Goal: Communication & Community: Answer question/provide support

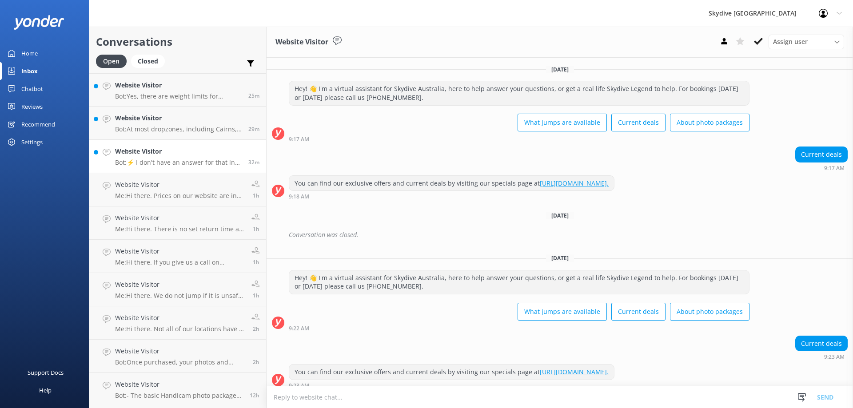
scroll to position [555, 0]
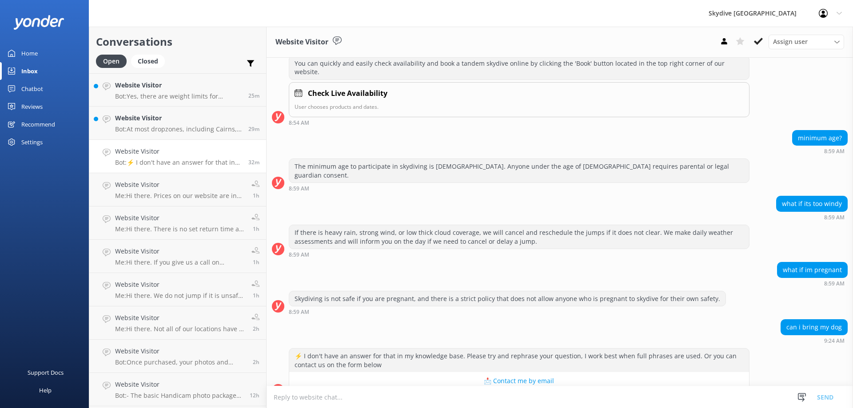
click at [301, 398] on textarea at bounding box center [560, 398] width 586 height 22
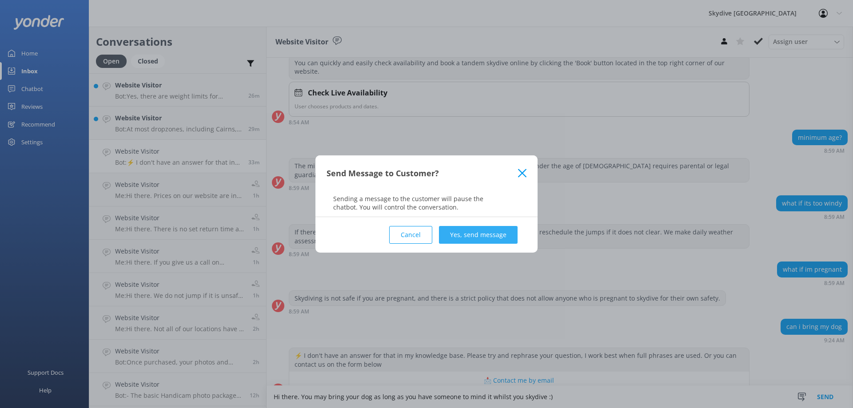
type textarea "Hi there. You may bring your dog as long as you have someone to mind it whilst …"
click at [466, 235] on button "Yes, send message" at bounding box center [478, 235] width 79 height 18
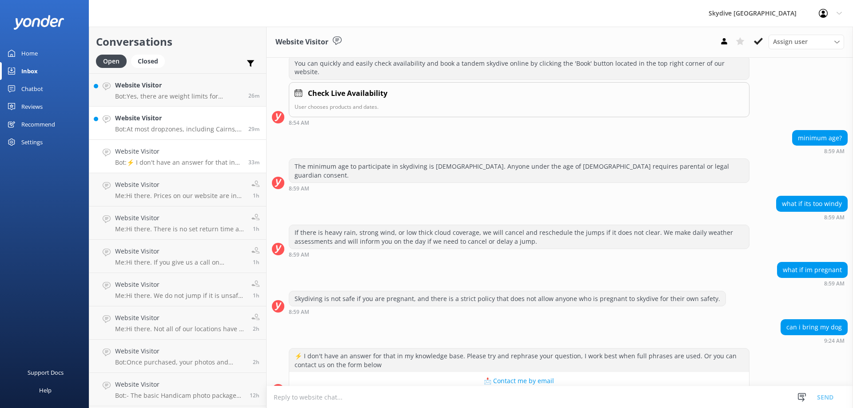
scroll to position [614, 0]
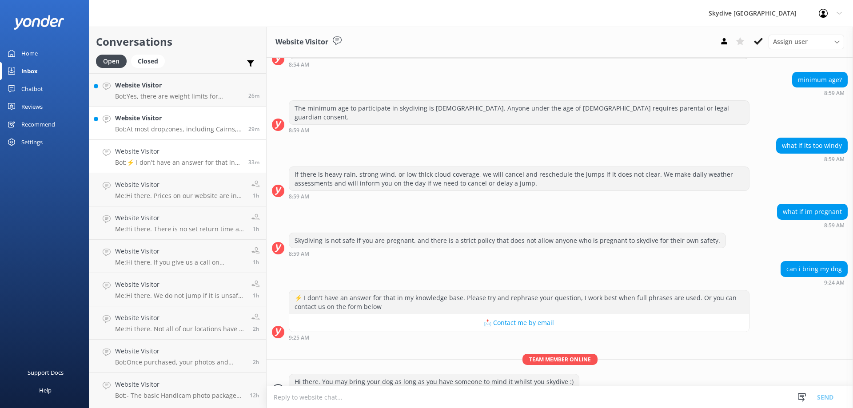
click at [152, 124] on div "Website Visitor Bot: At most dropzones, including Cairns, the maximum weight li…" at bounding box center [178, 123] width 127 height 20
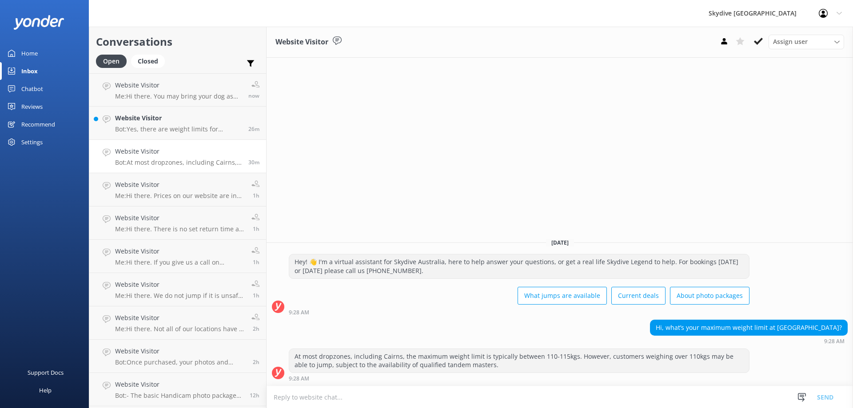
click at [322, 398] on textarea at bounding box center [560, 398] width 586 height 22
type textarea "h"
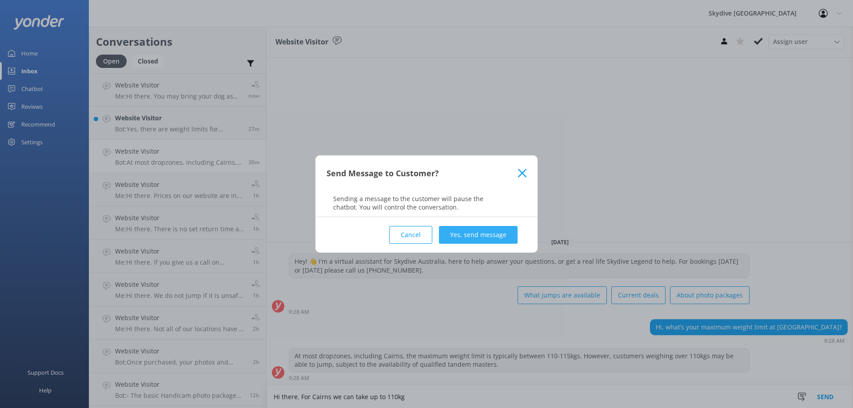
type textarea "Hi there. For Cairns we can take up to 110kg"
click at [476, 237] on button "Yes, send message" at bounding box center [478, 235] width 79 height 18
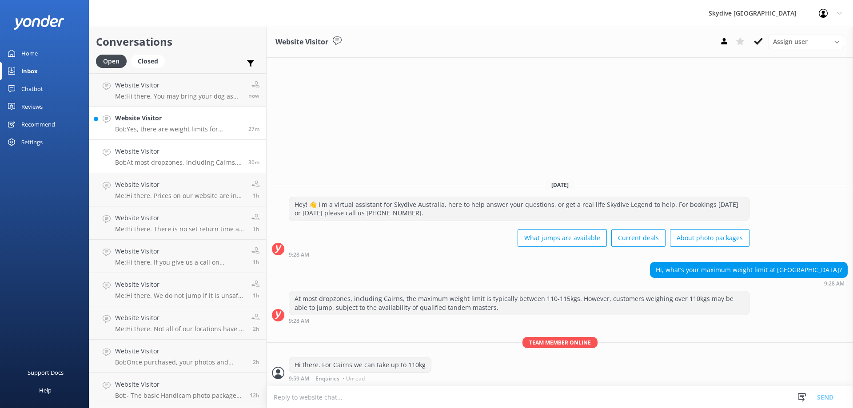
click at [128, 121] on h4 "Website Visitor" at bounding box center [178, 118] width 127 height 10
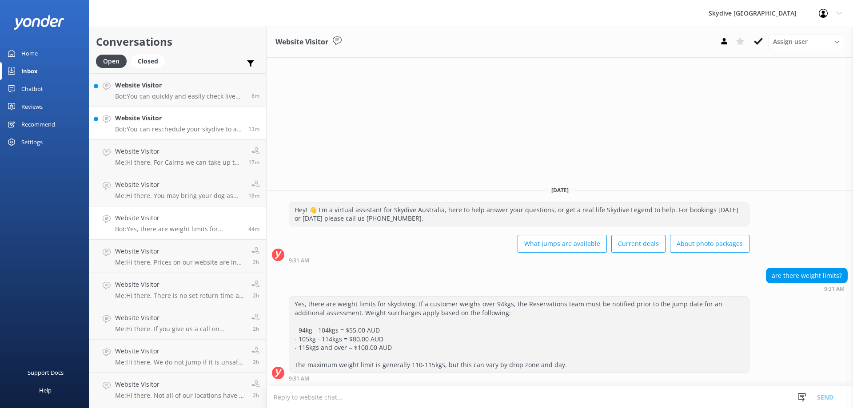
click at [136, 120] on h4 "Website Visitor" at bounding box center [178, 118] width 127 height 10
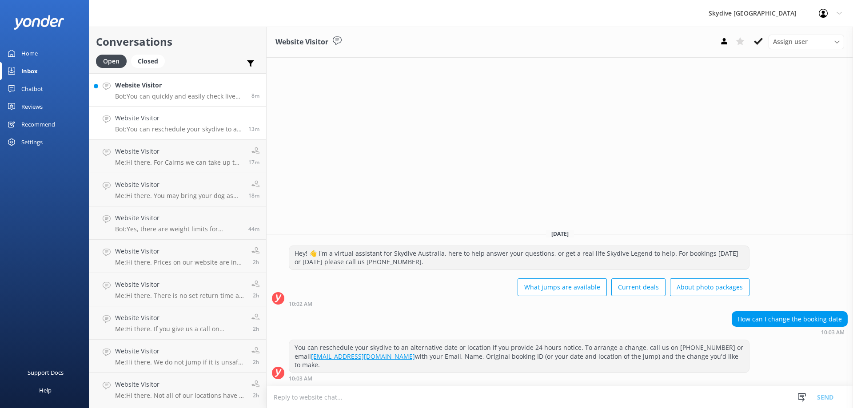
click at [132, 94] on p "Bot: You can quickly and easily check live availability and book a tandem skydi…" at bounding box center [180, 96] width 130 height 8
